Goal: Task Accomplishment & Management: Complete application form

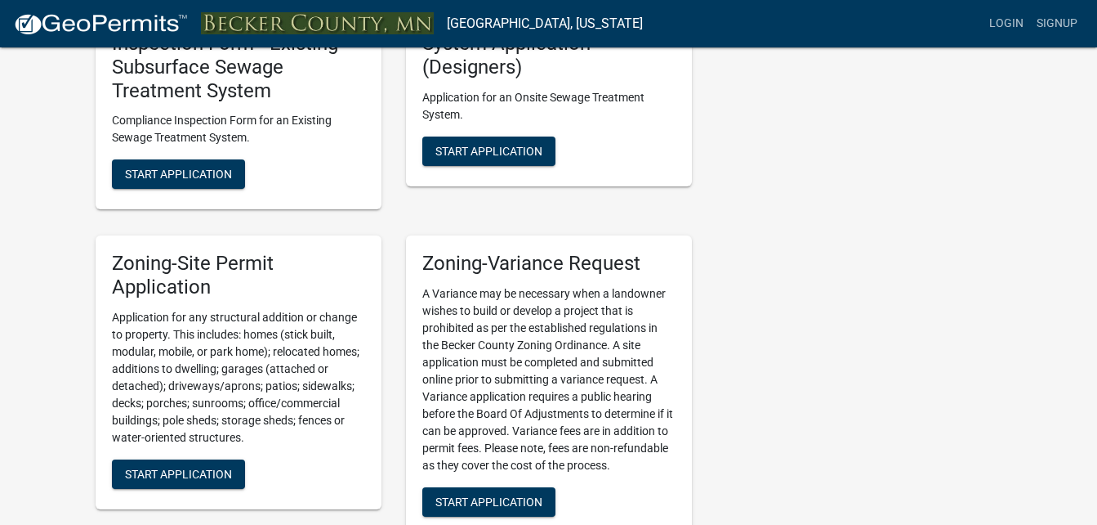
scroll to position [1307, 0]
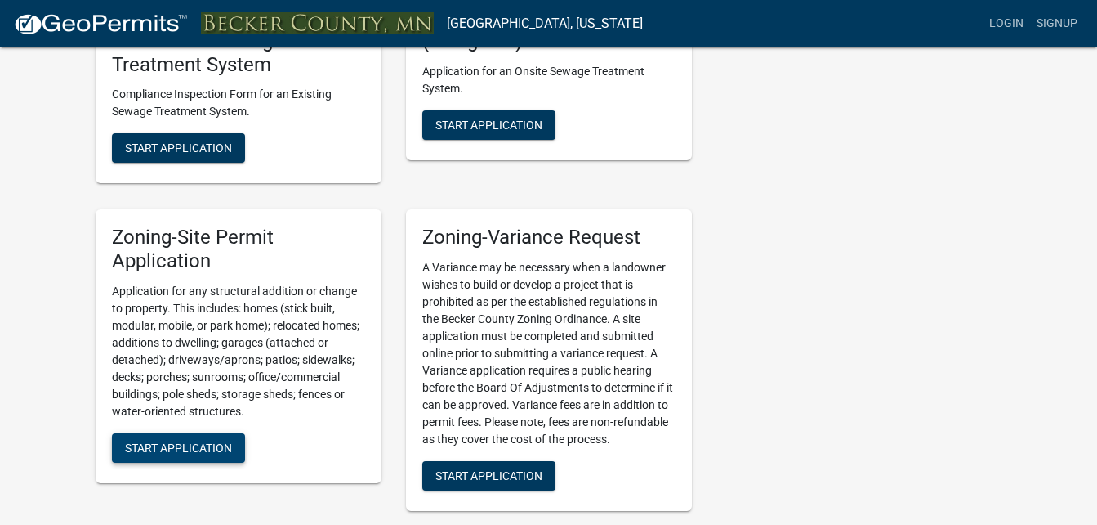
click at [194, 451] on span "Start Application" at bounding box center [178, 446] width 107 height 13
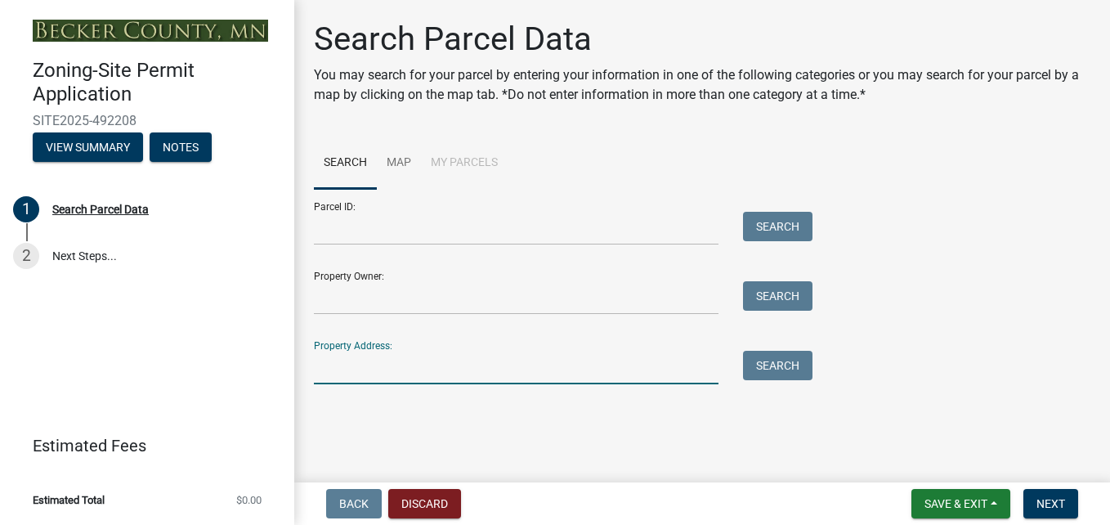
click at [345, 369] on input "Property Address:" at bounding box center [516, 368] width 405 height 34
type input "32179 Two Inlets Dr"
click at [789, 368] on button "Search" at bounding box center [777, 365] width 69 height 29
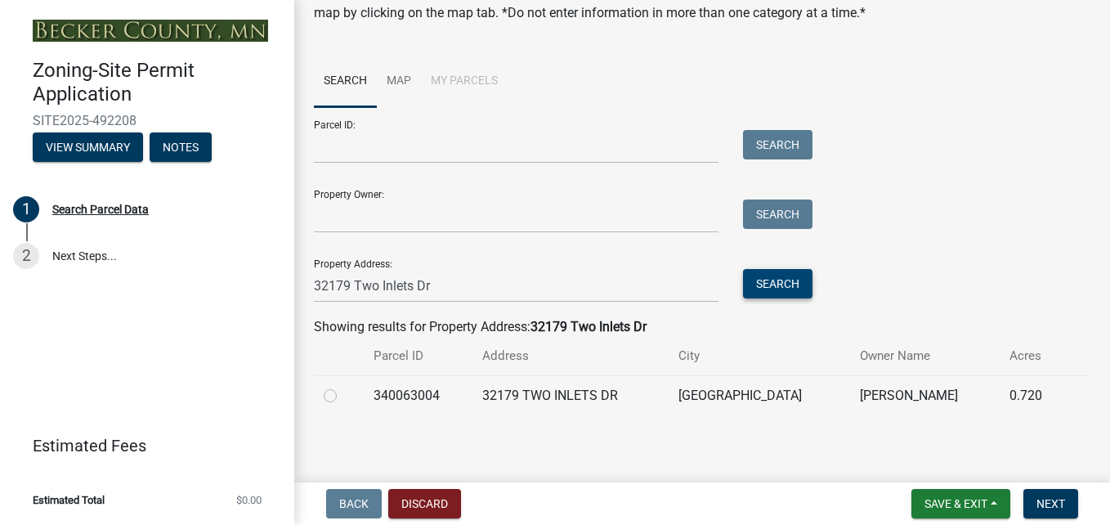
scroll to position [85, 0]
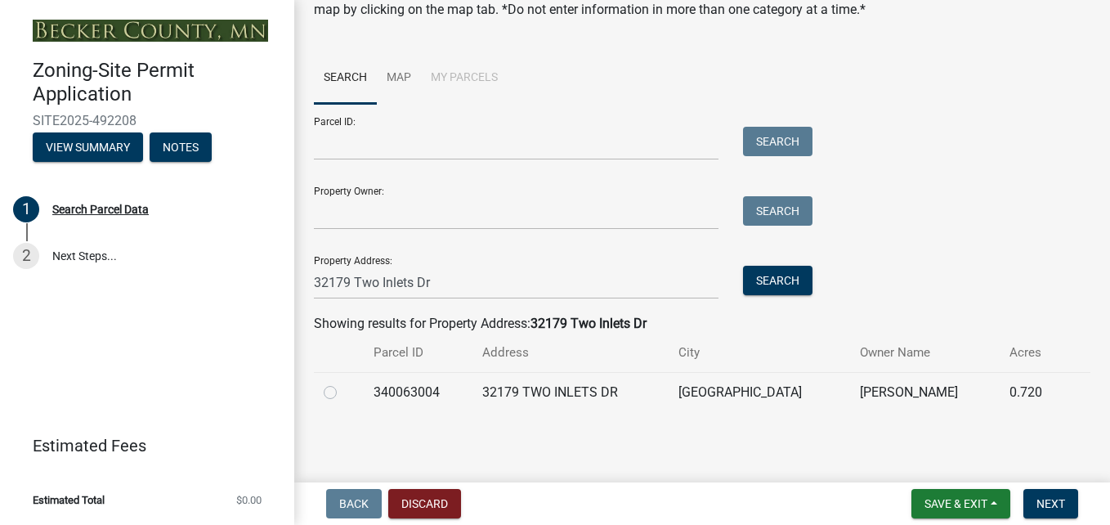
click at [343, 382] on label at bounding box center [343, 382] width 0 height 0
click at [343, 393] on input "radio" at bounding box center [348, 387] width 11 height 11
radio input "true"
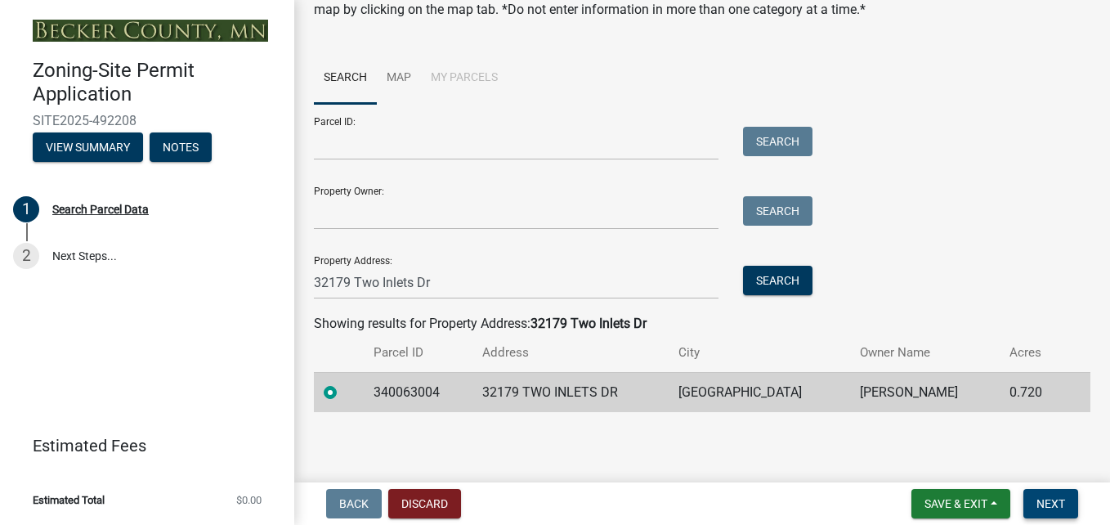
click at [1043, 503] on span "Next" at bounding box center [1050, 503] width 29 height 13
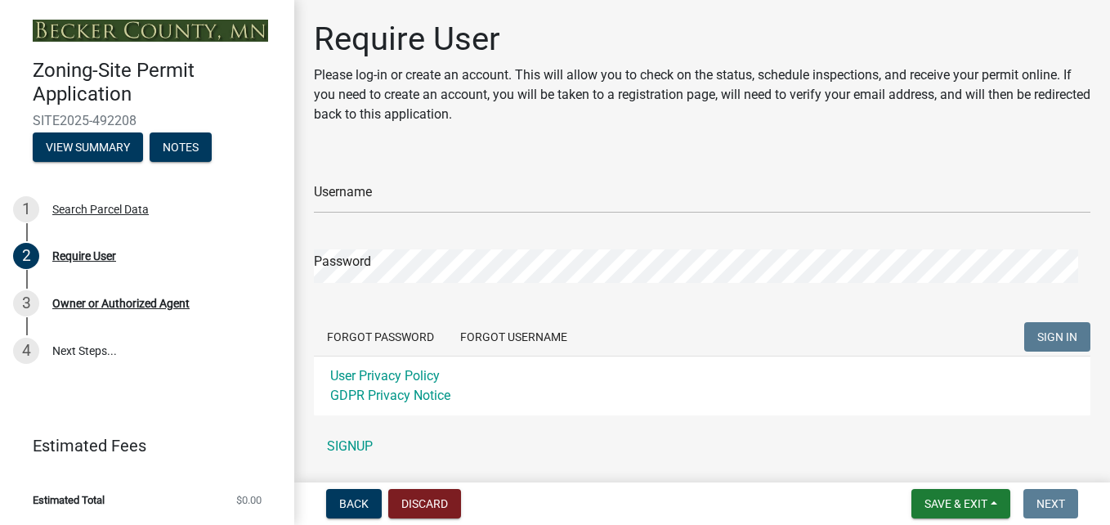
scroll to position [51, 0]
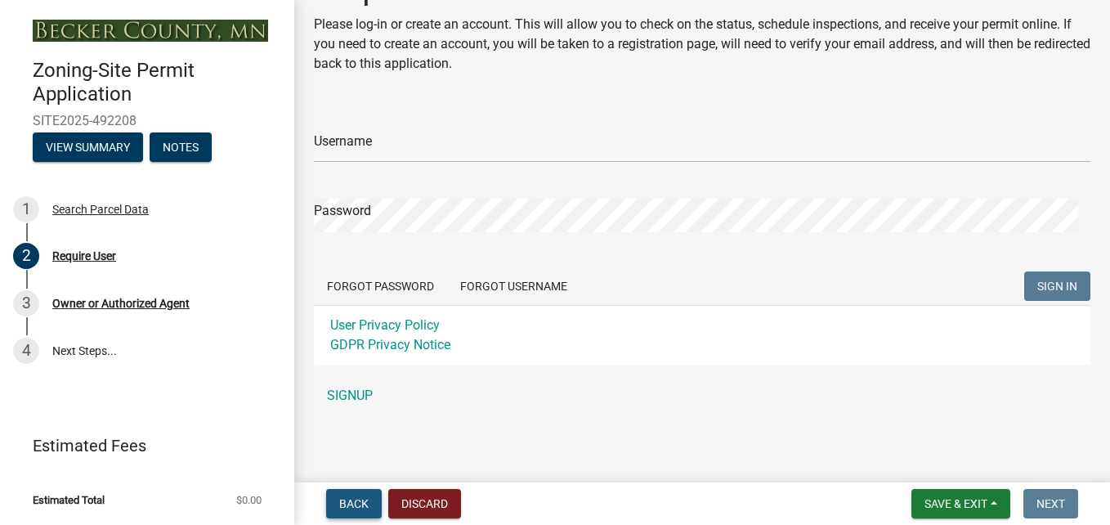
click at [363, 500] on span "Back" at bounding box center [353, 503] width 29 height 13
